Goal: Information Seeking & Learning: Compare options

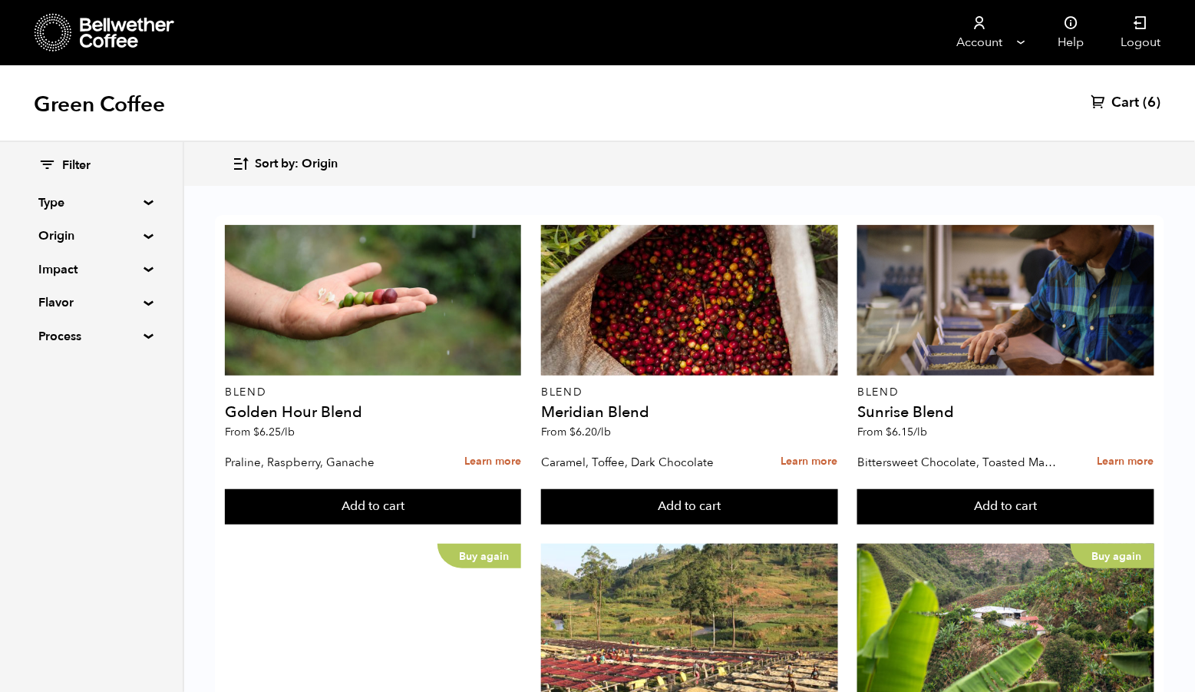
scroll to position [553, 0]
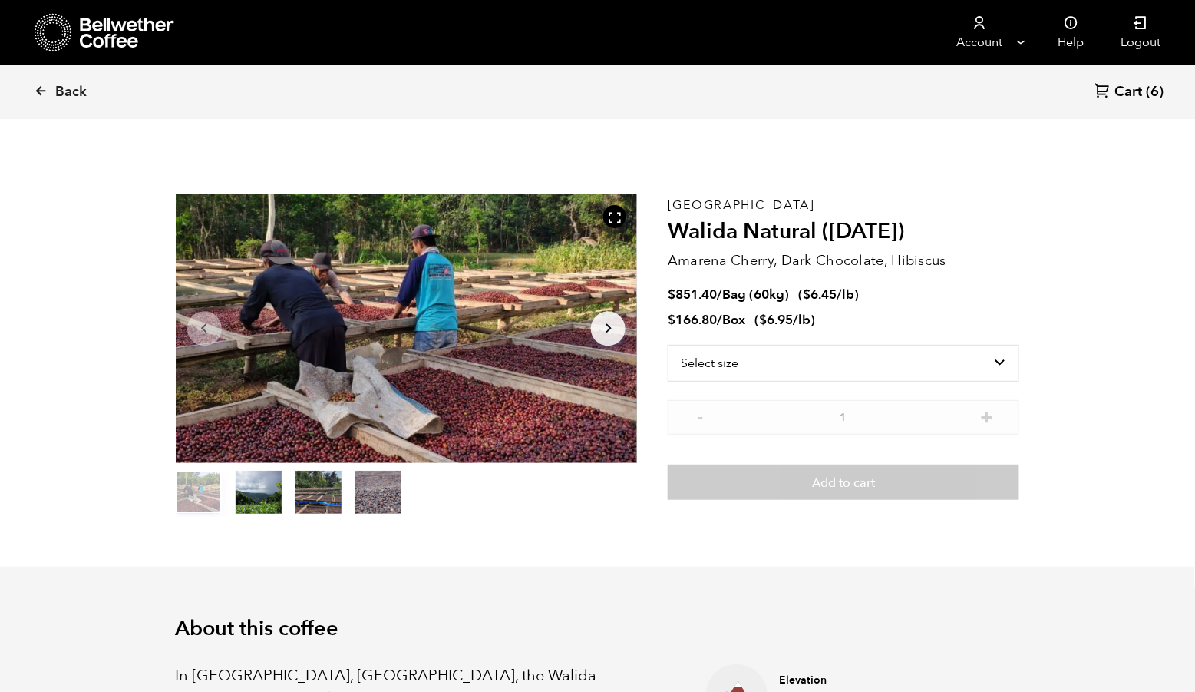
click at [385, 517] on button "item 3" at bounding box center [378, 495] width 46 height 43
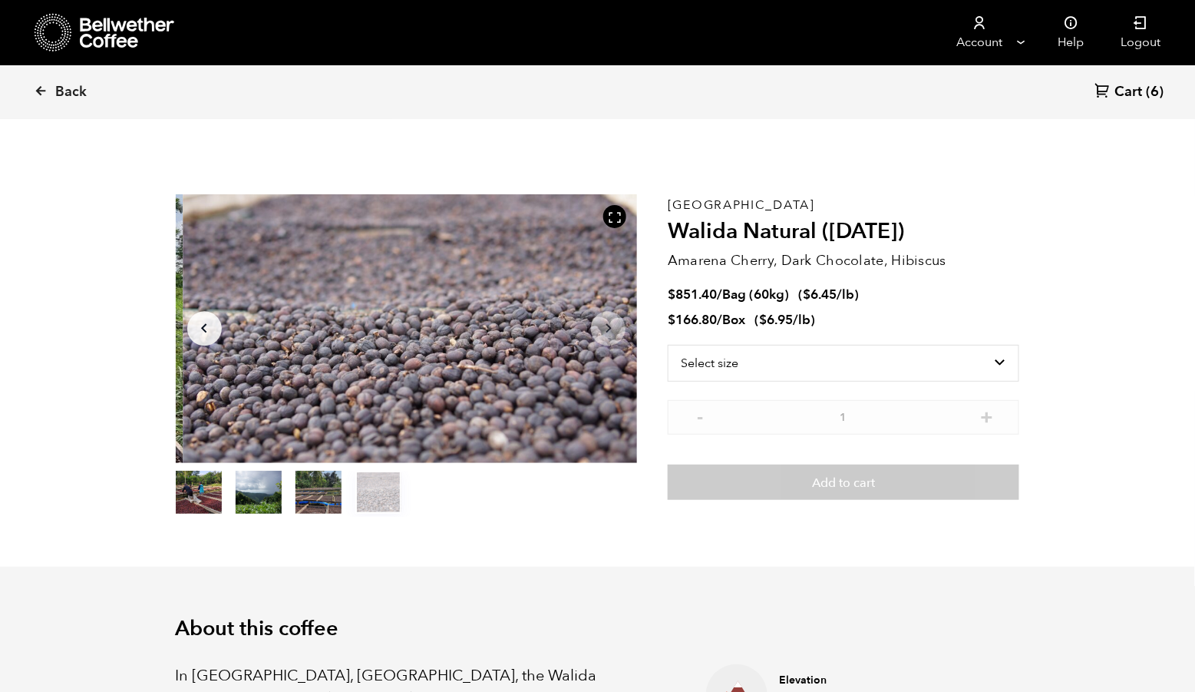
click at [338, 517] on button "item 2" at bounding box center [318, 495] width 46 height 43
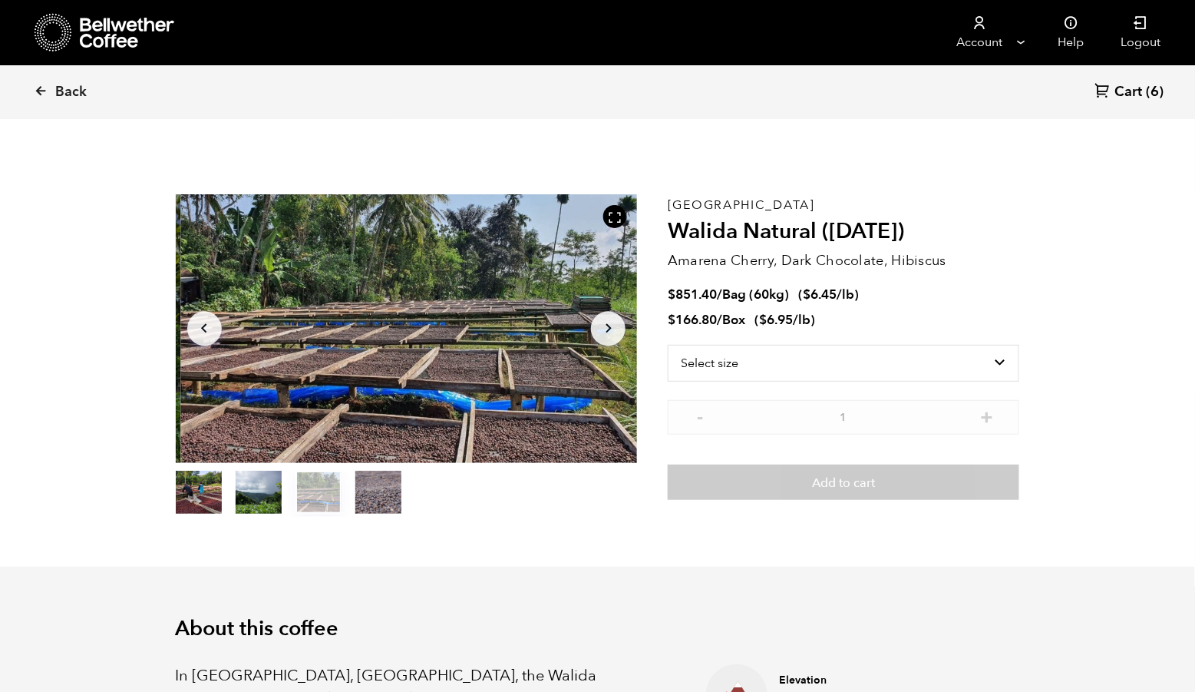
click at [273, 517] on button "item 1" at bounding box center [259, 495] width 46 height 43
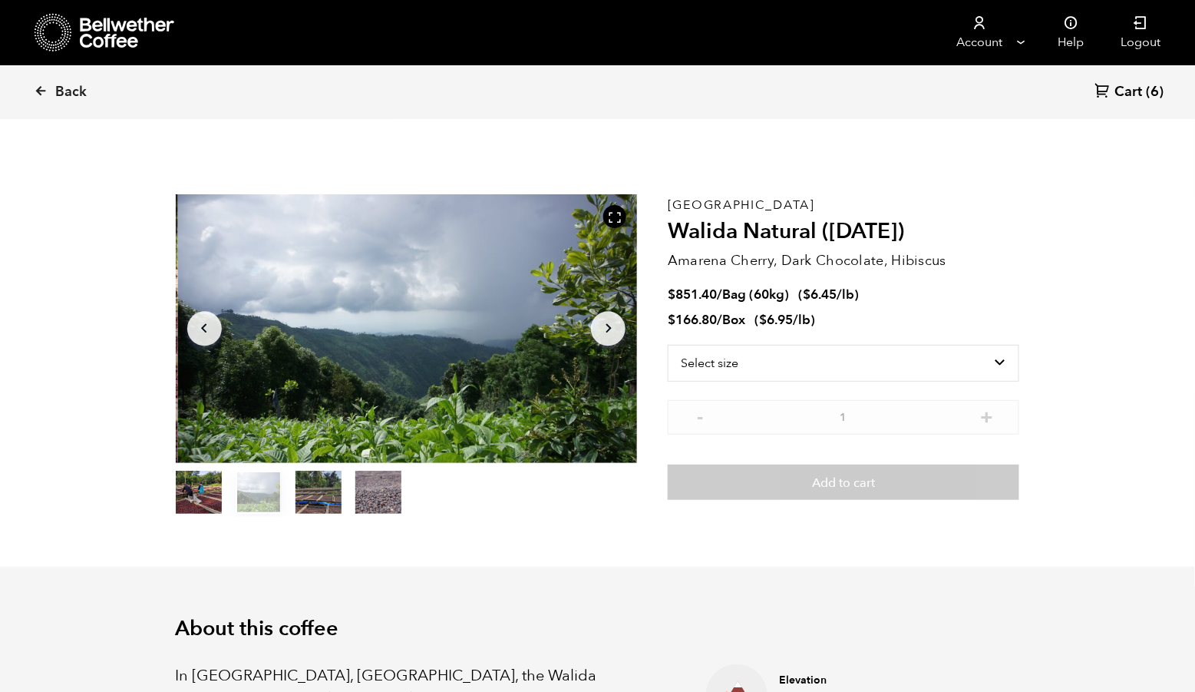
click at [221, 509] on button "item 0" at bounding box center [199, 495] width 46 height 43
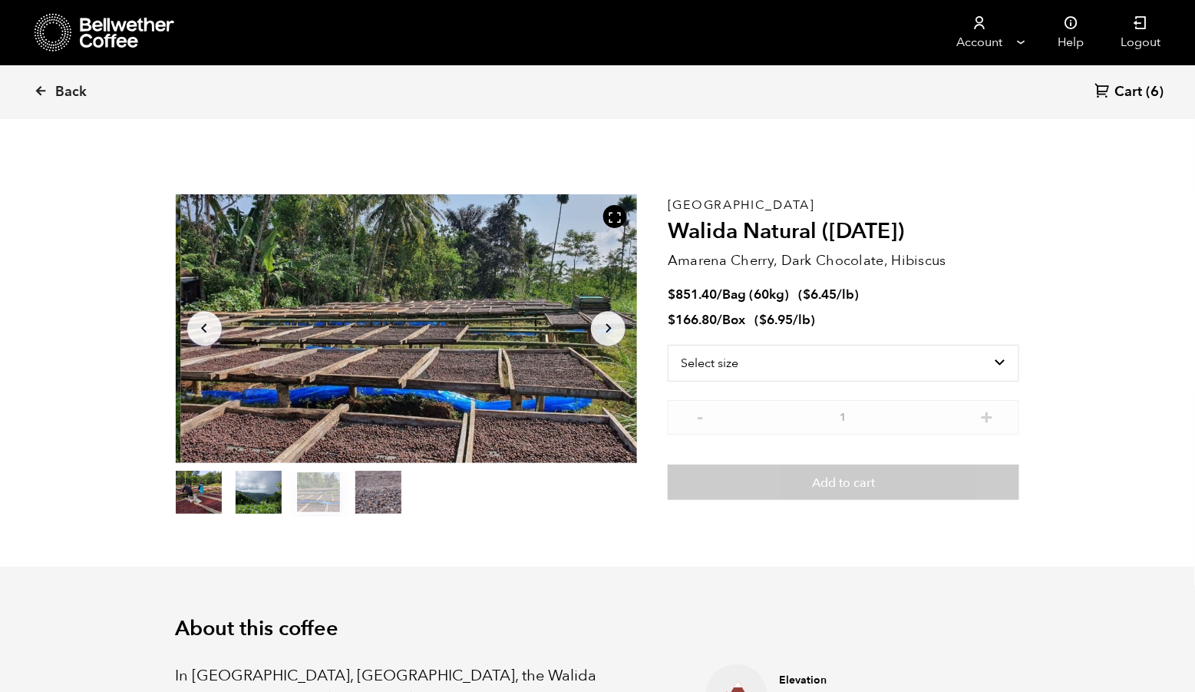
click at [262, 512] on button "item 1" at bounding box center [259, 495] width 46 height 43
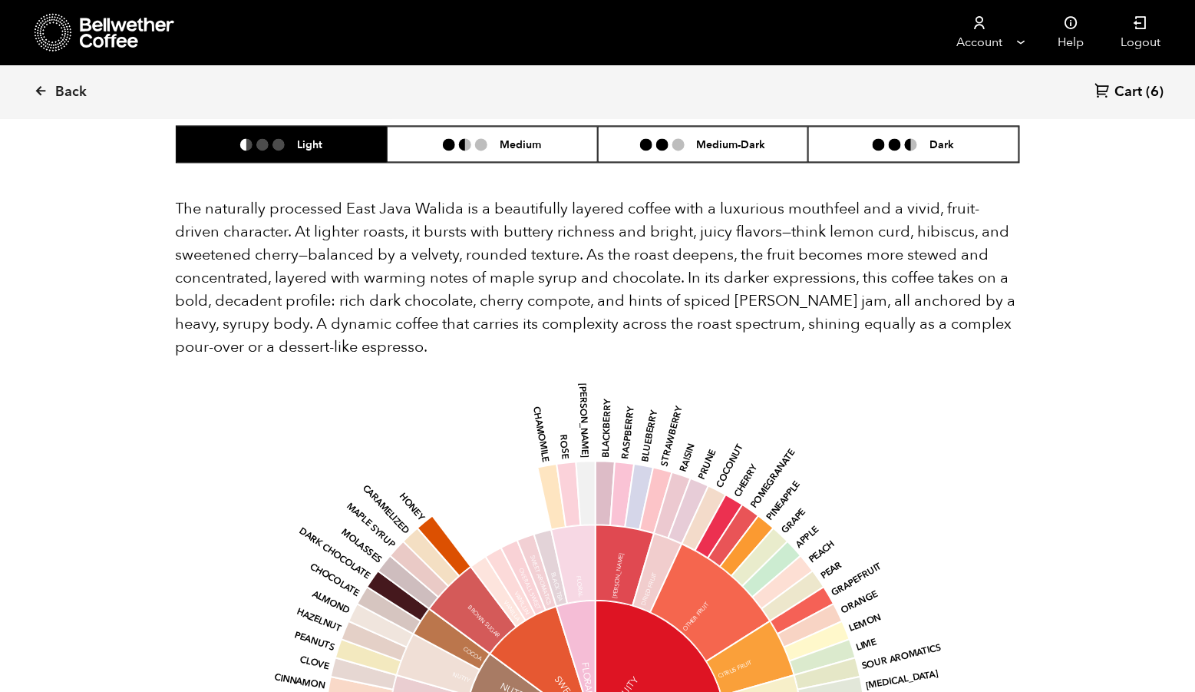
scroll to position [984, 0]
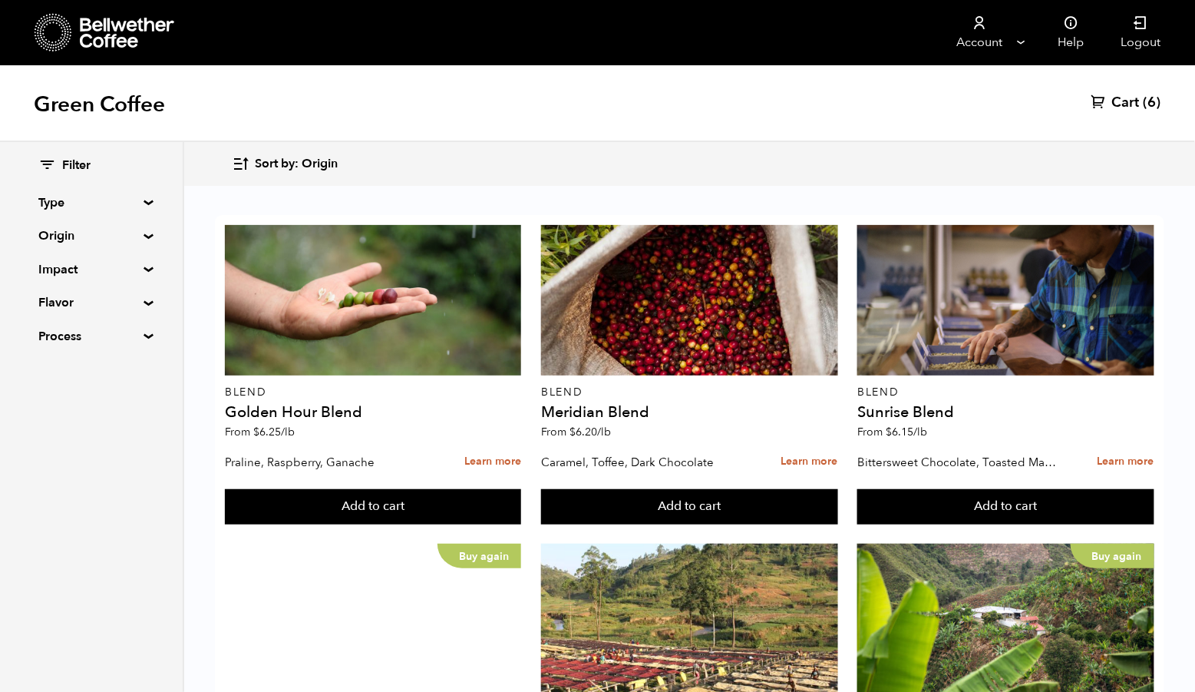
scroll to position [961, 0]
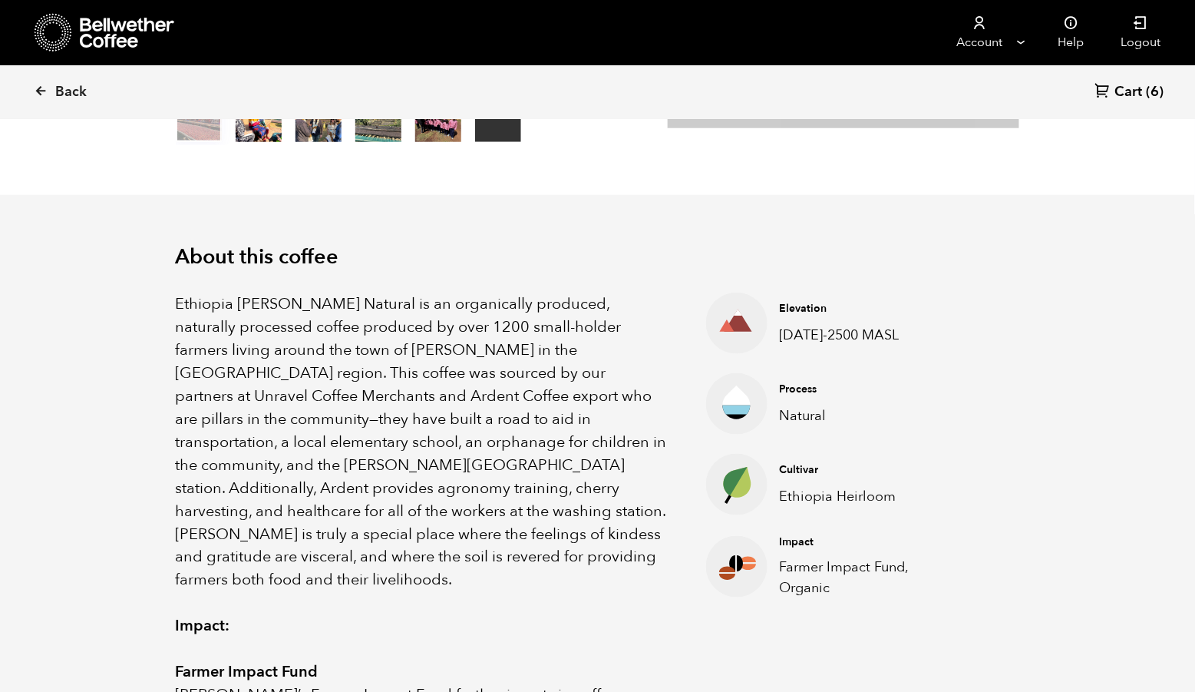
scroll to position [458, 0]
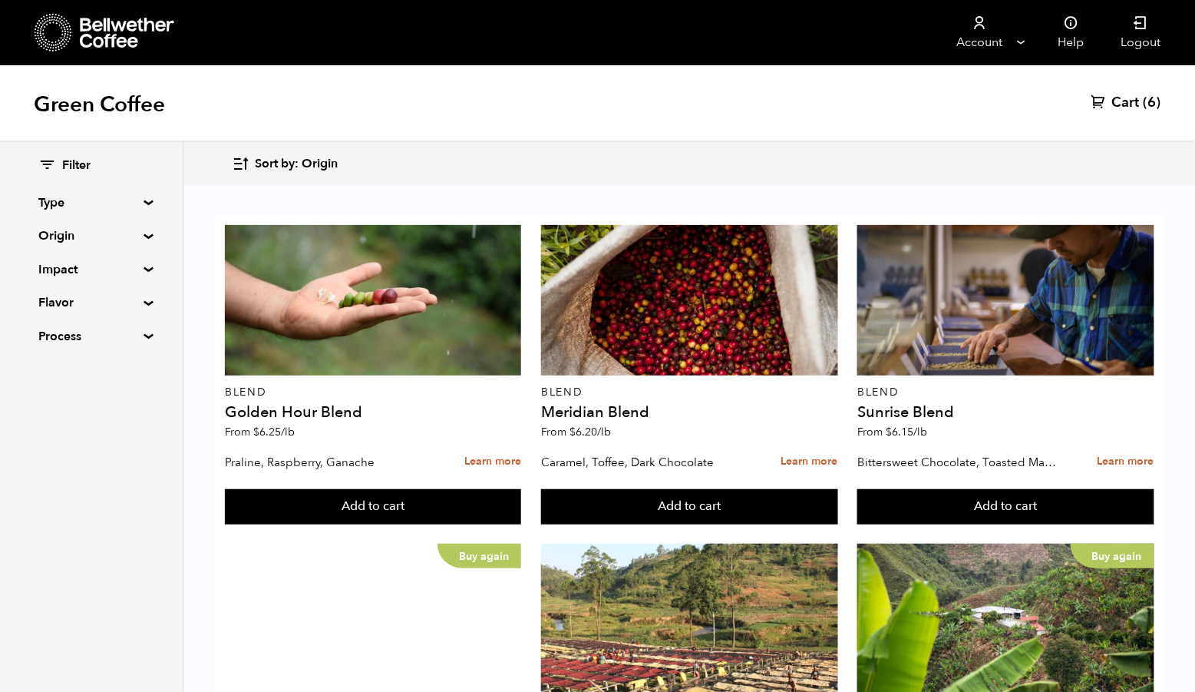
scroll to position [1479, 0]
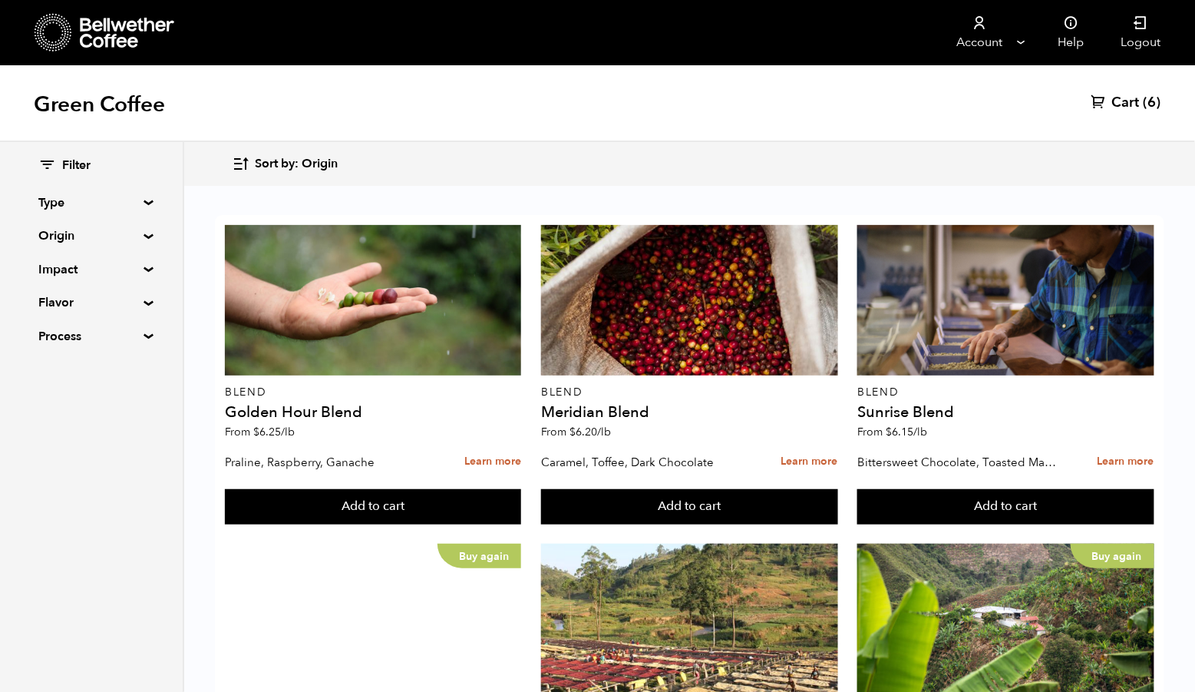
scroll to position [1479, 0]
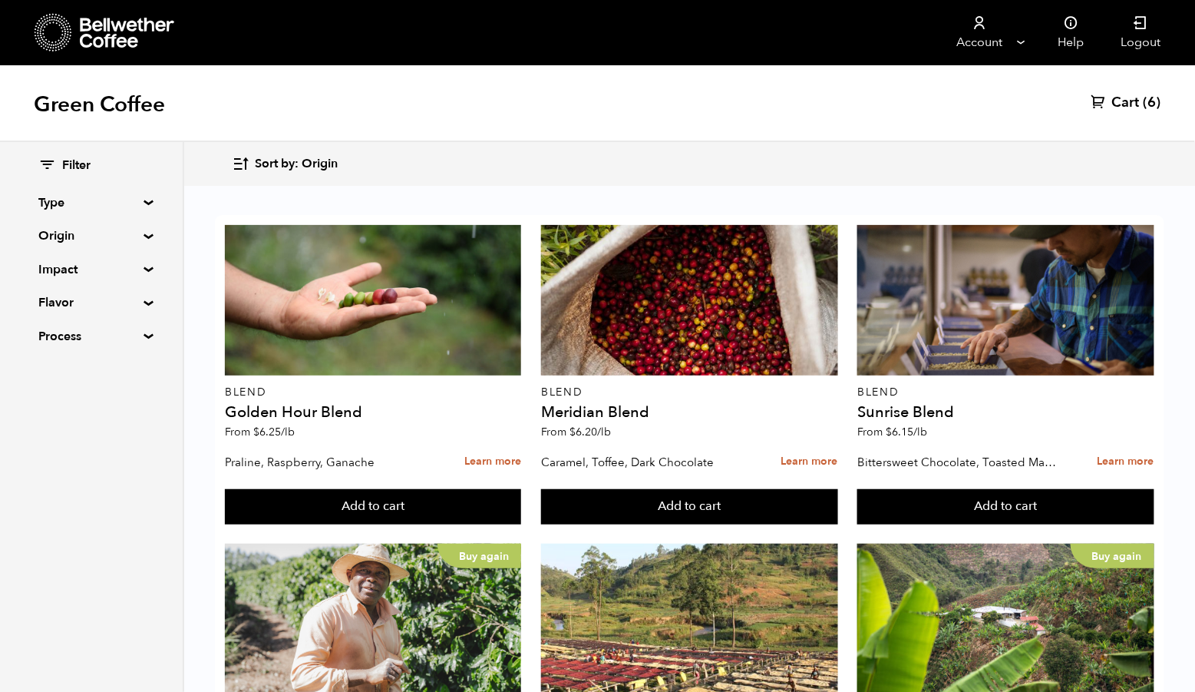
click at [144, 338] on summary "Process" at bounding box center [91, 336] width 106 height 18
